Goal: Task Accomplishment & Management: Use online tool/utility

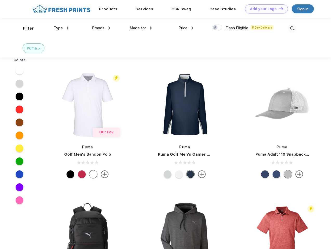
click at [264, 9] on link "Add your Logo Design Tool" at bounding box center [266, 8] width 43 height 9
click at [0, 0] on div "Design Tool" at bounding box center [0, 0] width 0 height 0
click at [279, 9] on link "Add your Logo Design Tool" at bounding box center [266, 8] width 43 height 9
click at [25, 28] on div "Filter" at bounding box center [28, 28] width 11 height 6
click at [61, 28] on span "Type" at bounding box center [58, 28] width 9 height 5
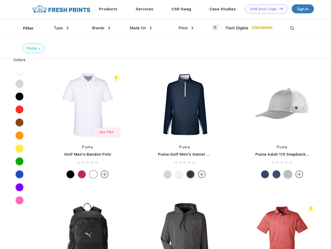
click at [101, 28] on span "Brands" at bounding box center [98, 28] width 12 height 5
click at [141, 28] on span "Made for" at bounding box center [138, 28] width 16 height 5
click at [186, 28] on span "Price" at bounding box center [182, 28] width 9 height 5
click at [217, 28] on div at bounding box center [217, 28] width 10 height 6
click at [215, 28] on input "checkbox" at bounding box center [213, 25] width 3 height 3
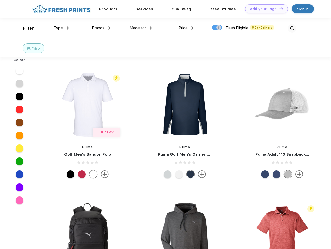
click at [292, 28] on img at bounding box center [292, 28] width 9 height 9
